Goal: Download file/media

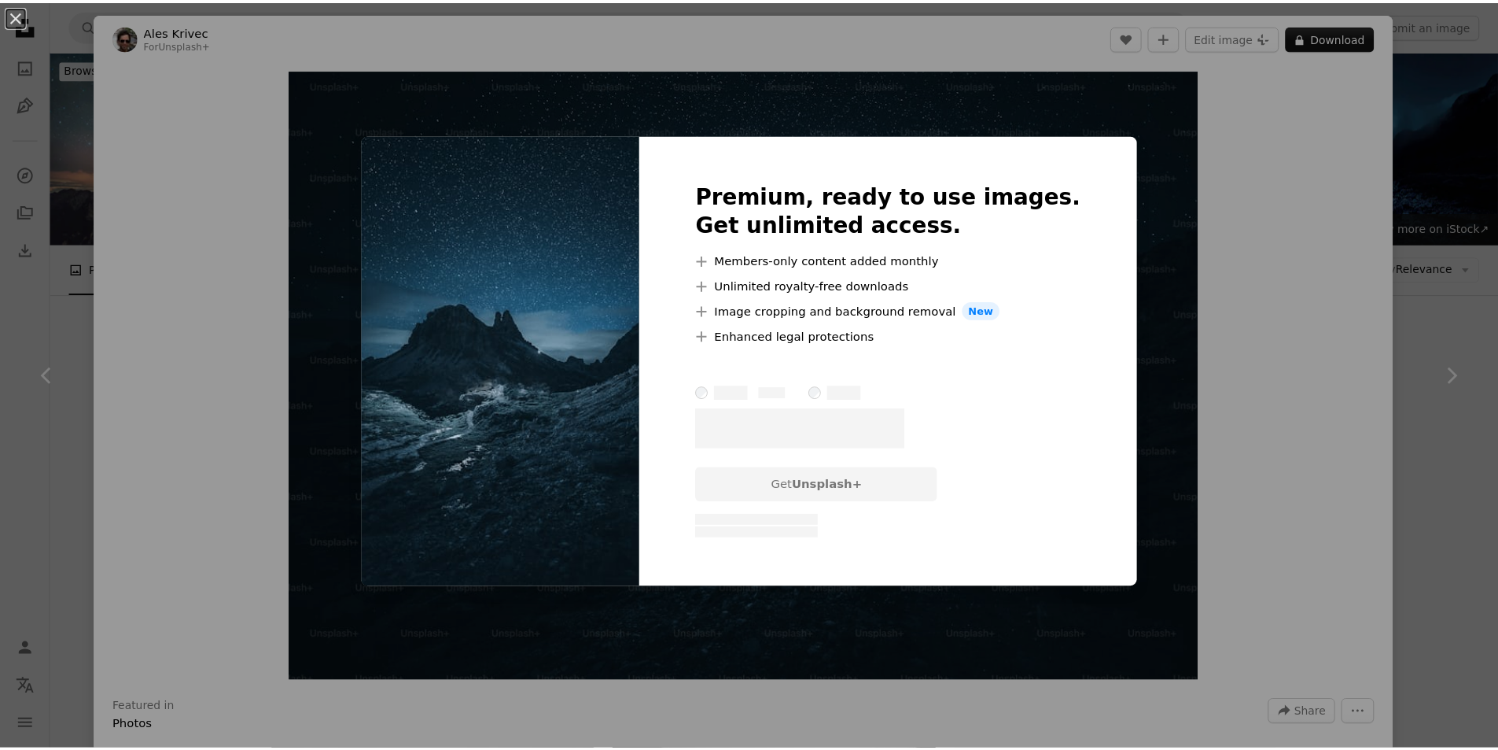
scroll to position [3599, 0]
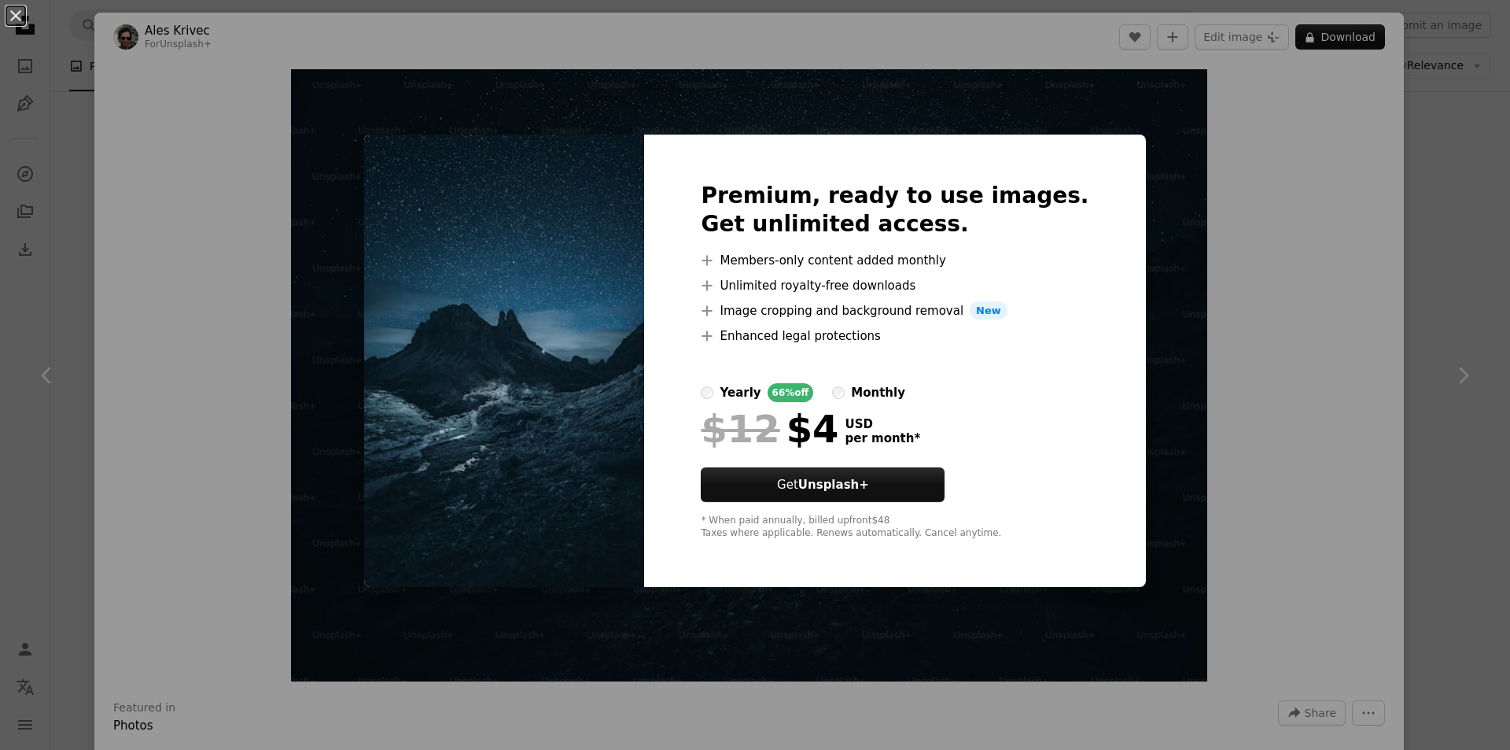
click at [1509, 98] on html "**********" at bounding box center [755, 25] width 1510 height 7248
click at [1432, 183] on div "An X shape Premium, ready to use images. Get unlimited access. A plus sign Memb…" at bounding box center [755, 375] width 1510 height 750
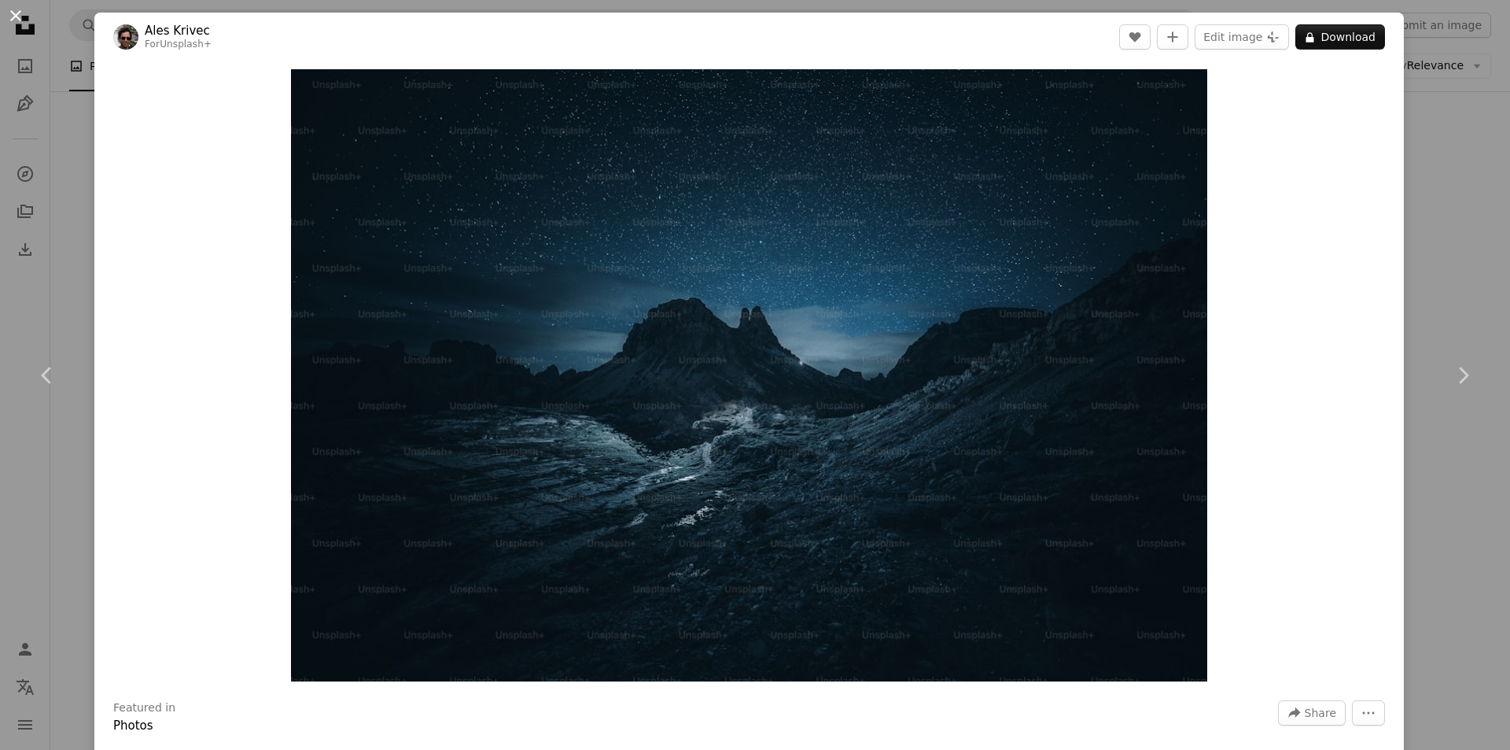
click at [21, 20] on button "An X shape" at bounding box center [15, 15] width 19 height 19
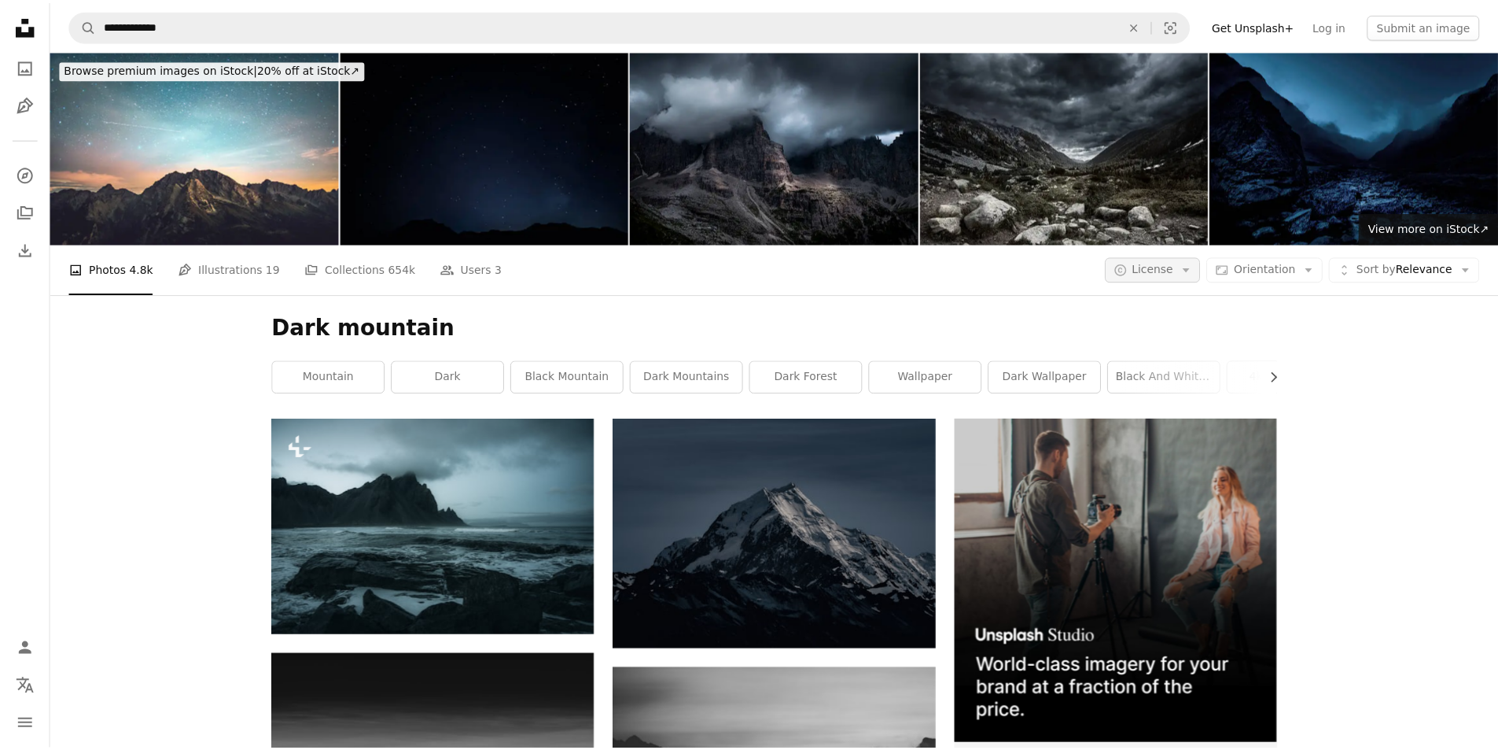
scroll to position [3599, 0]
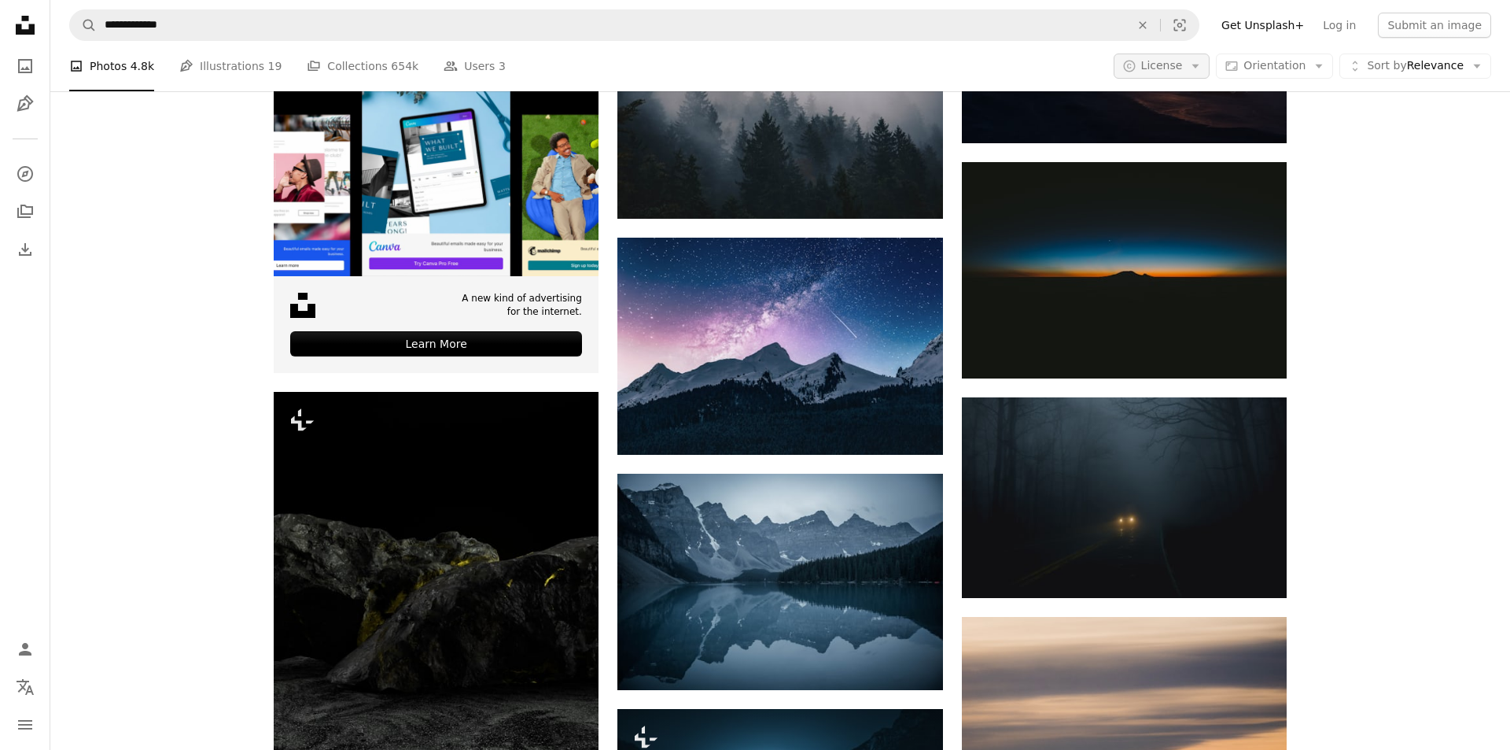
click at [1192, 62] on icon "Arrow down" at bounding box center [1196, 66] width 14 height 14
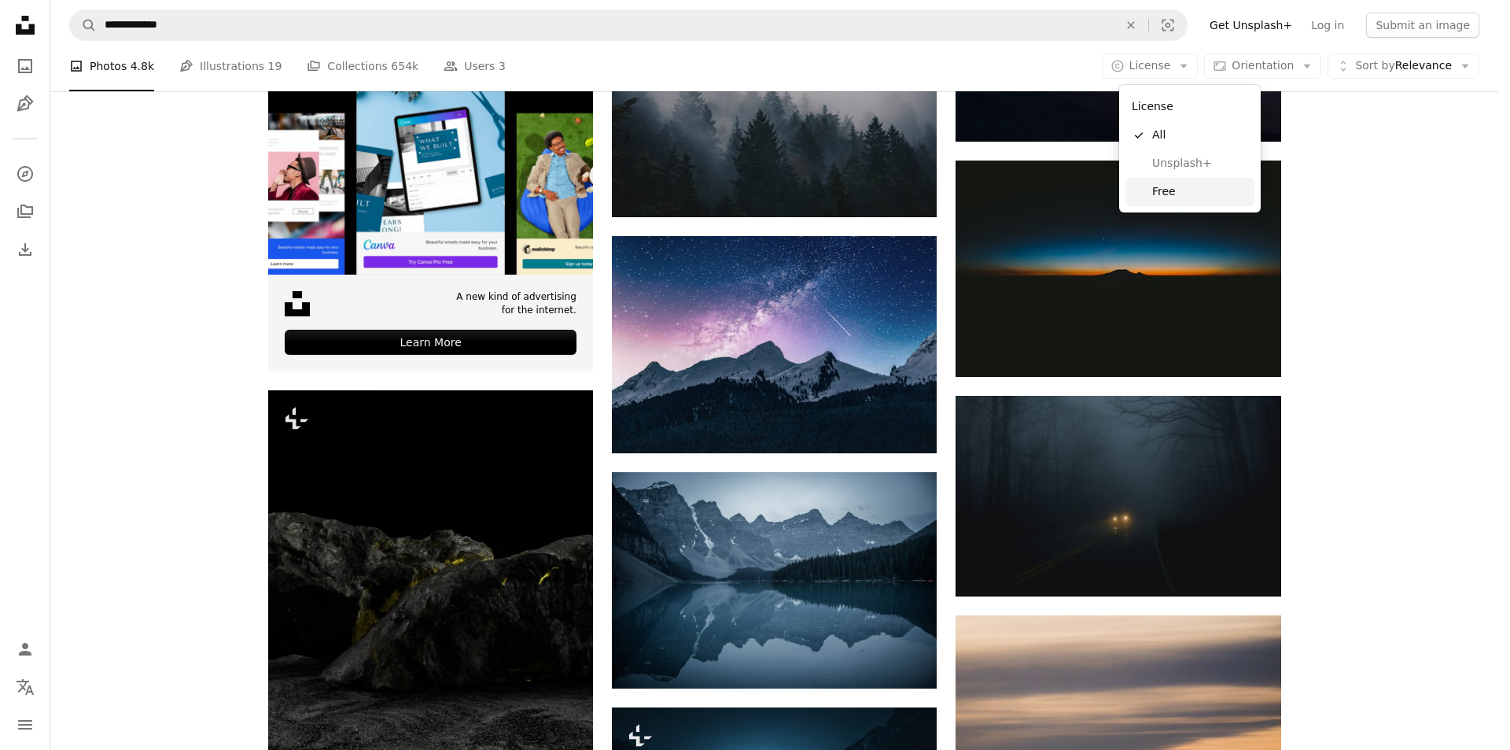
click at [1173, 197] on span "Free" at bounding box center [1200, 192] width 96 height 16
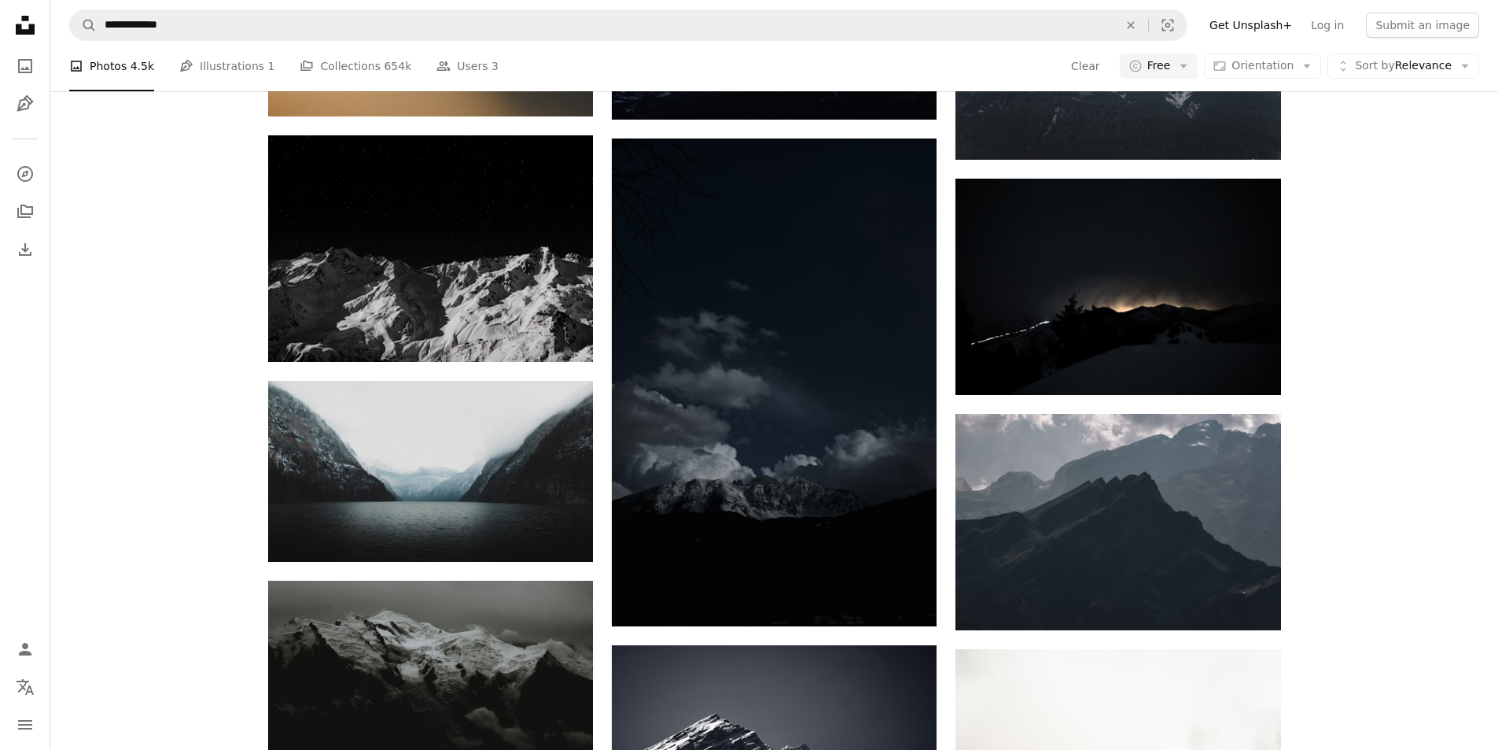
scroll to position [11799, 0]
drag, startPoint x: 949, startPoint y: 463, endPoint x: 844, endPoint y: 496, distance: 110.5
drag, startPoint x: 844, startPoint y: 496, endPoint x: 1422, endPoint y: 461, distance: 579.2
